Goal: Browse casually

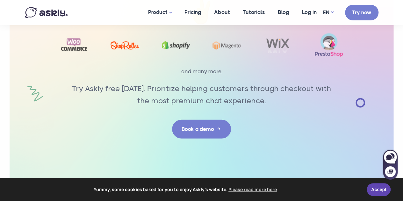
scroll to position [2152, 0]
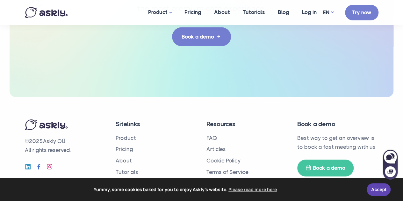
click at [57, 13] on img at bounding box center [46, 12] width 43 height 11
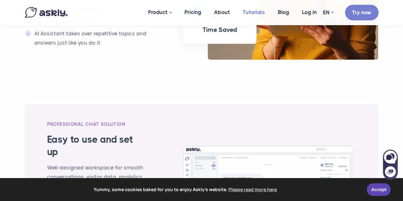
scroll to position [574, 0]
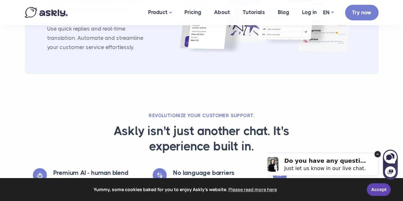
scroll to position [845, 0]
